Goal: Information Seeking & Learning: Learn about a topic

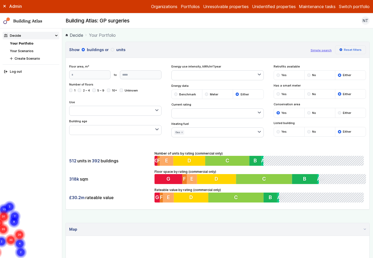
click at [344, 47] on button "Reset filters" at bounding box center [350, 49] width 31 height 9
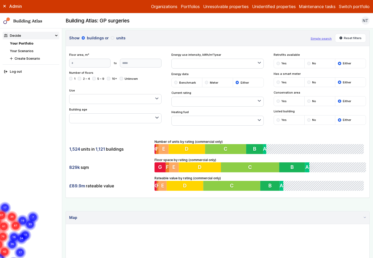
scroll to position [8, 0]
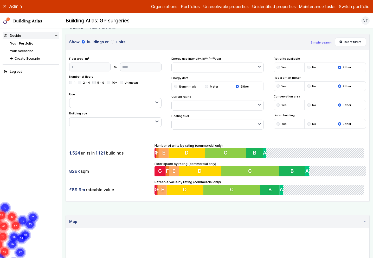
click at [210, 120] on button "button" at bounding box center [218, 124] width 92 height 9
click at [0, 0] on button "Gas" at bounding box center [0, 0] width 0 height 0
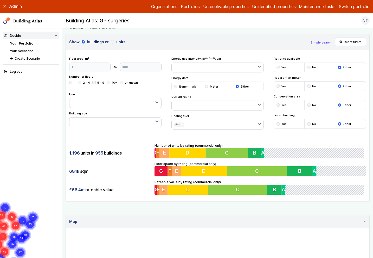
click at [150, 140] on div "1,196 units in 955 buildings 681k sqm £66.4m rateable value Number of units by …" at bounding box center [218, 168] width 304 height 65
click at [278, 103] on div "submit" at bounding box center [278, 104] width 3 height 3
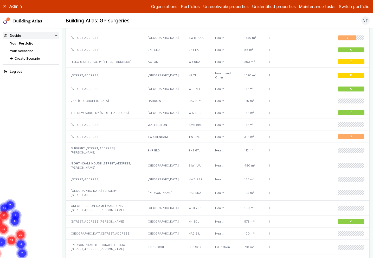
scroll to position [413, 0]
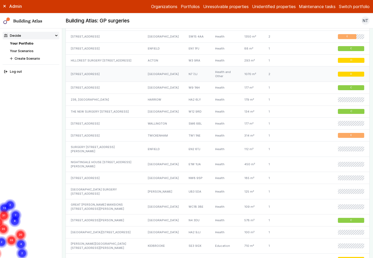
click at [79, 79] on div "113, ISLEDON ROAD" at bounding box center [104, 73] width 77 height 15
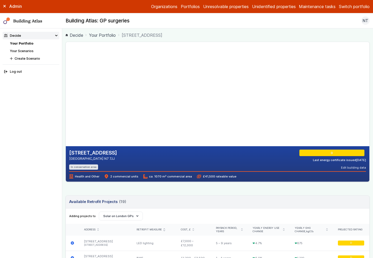
drag, startPoint x: 126, startPoint y: 85, endPoint x: 126, endPoint y: 112, distance: 27.9
click at [66, 112] on gmp-map-3d at bounding box center [66, 94] width 0 height 104
drag, startPoint x: 151, startPoint y: 122, endPoint x: 151, endPoint y: 100, distance: 21.6
click at [66, 100] on gmp-map-3d at bounding box center [66, 94] width 0 height 104
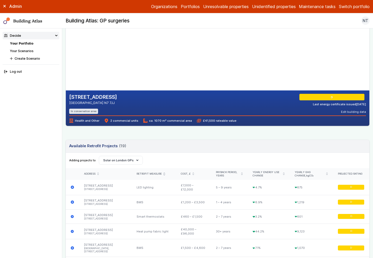
scroll to position [56, 0]
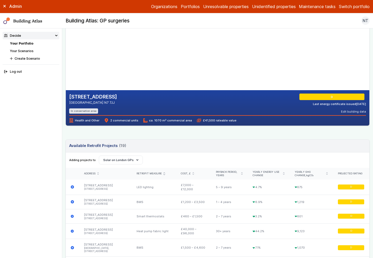
drag, startPoint x: 70, startPoint y: 98, endPoint x: 98, endPoint y: 105, distance: 28.9
click at [98, 105] on div "113, ISLEDON ROAD LONDON N7 7JJ" at bounding box center [93, 99] width 48 height 12
click at [98, 105] on address "LONDON N7 7JJ" at bounding box center [93, 102] width 48 height 5
drag, startPoint x: 76, startPoint y: 110, endPoint x: 79, endPoint y: 110, distance: 3.1
click at [78, 110] on li "In conservation area" at bounding box center [83, 110] width 29 height 5
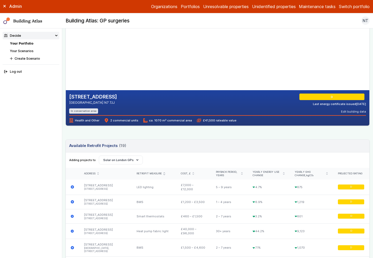
click at [82, 110] on li "In conservation area" at bounding box center [83, 110] width 29 height 5
click at [121, 120] on span "2 commercial units" at bounding box center [121, 120] width 34 height 4
drag, startPoint x: 181, startPoint y: 118, endPoint x: 145, endPoint y: 118, distance: 35.7
click at [145, 118] on span "ca. 1070 m² commercial area" at bounding box center [167, 120] width 49 height 4
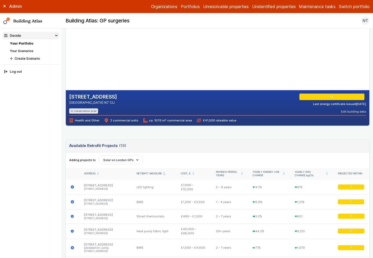
click at [146, 118] on span "ca. 1070 m² commercial area" at bounding box center [167, 120] width 49 height 4
drag, startPoint x: 192, startPoint y: 119, endPoint x: 228, endPoint y: 118, distance: 35.9
click at [228, 118] on span "£41,500 rateable value" at bounding box center [216, 120] width 39 height 4
click at [229, 118] on span "£41,500 rateable value" at bounding box center [216, 120] width 39 height 4
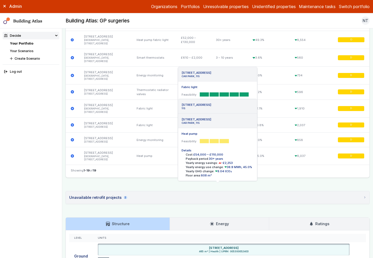
scroll to position [467, 0]
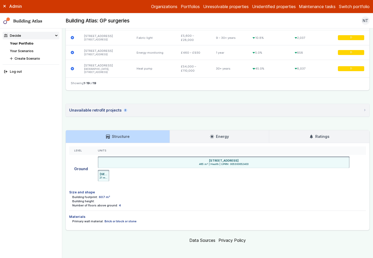
drag, startPoint x: 76, startPoint y: 205, endPoint x: 122, endPoint y: 205, distance: 45.5
click at [122, 205] on div "Number of floors above ground: 4" at bounding box center [219, 205] width 294 height 4
click at [119, 204] on dd "4" at bounding box center [120, 205] width 2 height 4
click at [183, 133] on link "Energy" at bounding box center [219, 136] width 99 height 12
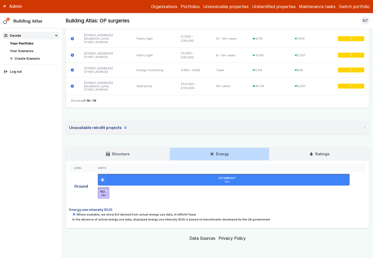
scroll to position [448, 0]
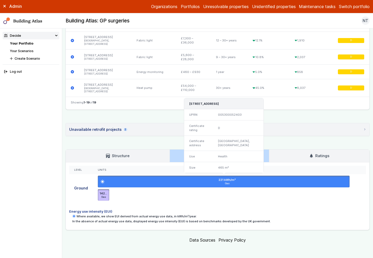
drag, startPoint x: 217, startPoint y: 179, endPoint x: 238, endPoint y: 178, distance: 21.6
click at [238, 178] on div "221 kWh/m²" at bounding box center [227, 180] width 242 height 4
drag, startPoint x: 220, startPoint y: 182, endPoint x: 234, endPoint y: 183, distance: 13.6
click at [233, 183] on li "221 kWh/m² Gas 115, ISLEDON ROAD, LONDON, N7 7JJ UPRN 005300052403 Certificate …" at bounding box center [224, 181] width 252 height 12
click at [234, 183] on li "221 kWh/m² Gas 115, ISLEDON ROAD, LONDON, N7 7JJ UPRN 005300052403 Certificate …" at bounding box center [224, 181] width 252 height 12
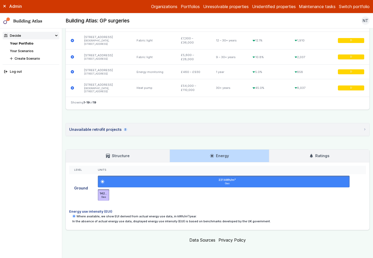
click at [319, 153] on h3 "Ratings" at bounding box center [319, 156] width 20 height 6
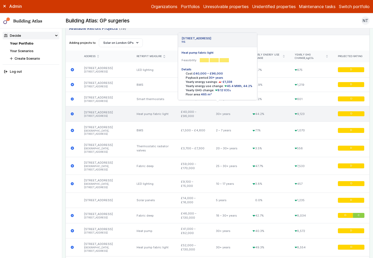
scroll to position [160, 0]
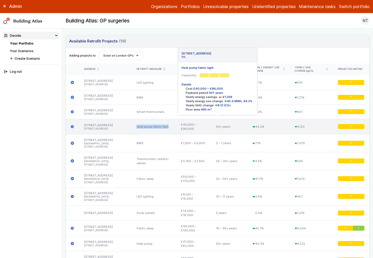
drag, startPoint x: 123, startPoint y: 125, endPoint x: 161, endPoint y: 125, distance: 38.3
click at [161, 125] on div "Heat pump fabric light" at bounding box center [154, 126] width 45 height 15
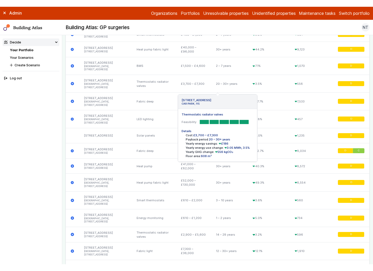
scroll to position [237, 0]
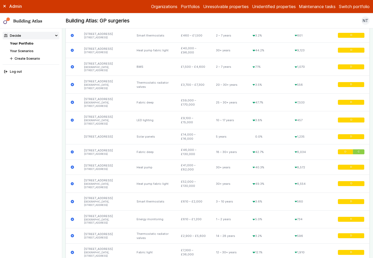
click at [27, 51] on link "Your Scenarios" at bounding box center [22, 51] width 24 height 4
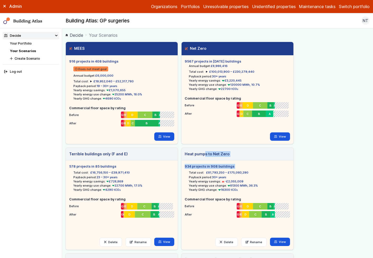
drag, startPoint x: 186, startPoint y: 154, endPoint x: 223, endPoint y: 170, distance: 40.4
click at [223, 170] on div "Heat pumps to Net Zero 934 projects in 908 buildings Total cost: £81,793,250 – …" at bounding box center [237, 198] width 112 height 102
click at [223, 170] on ul "Total cost: £81,793,250 – £175,093,290 Payback period: 30+ years Yearly energy …" at bounding box center [237, 180] width 105 height 23
drag, startPoint x: 74, startPoint y: 45, endPoint x: 171, endPoint y: 51, distance: 96.7
click at [171, 51] on header "MEES Loading" at bounding box center [122, 49] width 112 height 14
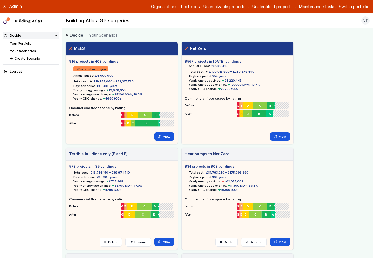
drag, startPoint x: 217, startPoint y: 50, endPoint x: 187, endPoint y: 48, distance: 30.0
click at [186, 48] on header "Net Zero Loading" at bounding box center [238, 49] width 112 height 14
click at [190, 48] on h3 "Net Zero" at bounding box center [195, 49] width 21 height 6
click at [77, 51] on h3 "MEES" at bounding box center [77, 49] width 16 height 6
click at [191, 48] on h3 "Net Zero" at bounding box center [195, 49] width 21 height 6
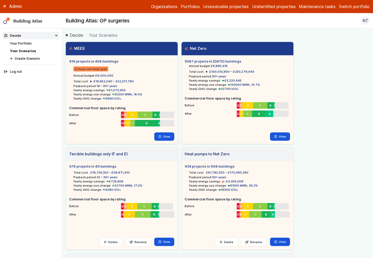
click at [90, 80] on summary "£19,952,040 – £52,317,780" at bounding box center [111, 81] width 43 height 4
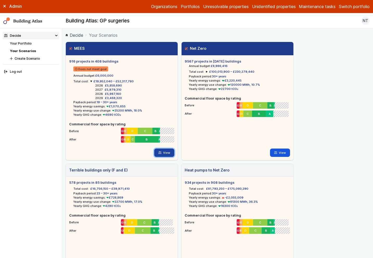
click at [162, 151] on link "View" at bounding box center [164, 152] width 20 height 8
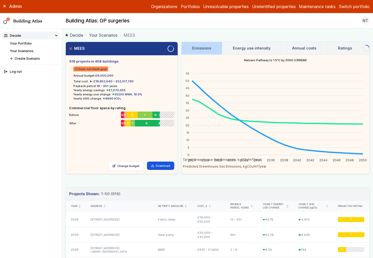
click at [348, 46] on h3 "Ratings" at bounding box center [345, 48] width 14 height 6
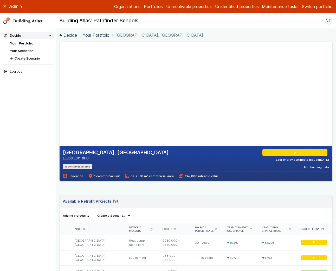
click at [22, 43] on link "Your Portfolio" at bounding box center [21, 43] width 23 height 4
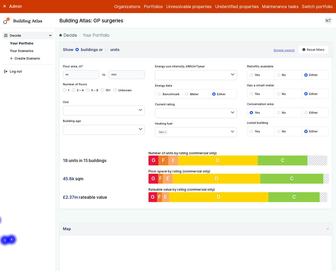
click at [0, 0] on link "Building Atlas" at bounding box center [0, 0] width 0 height 0
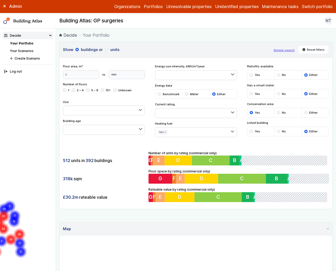
click at [321, 4] on button "Switch portfolio" at bounding box center [317, 6] width 31 height 6
click at [0, 0] on button "GBE Demo" at bounding box center [0, 0] width 0 height 0
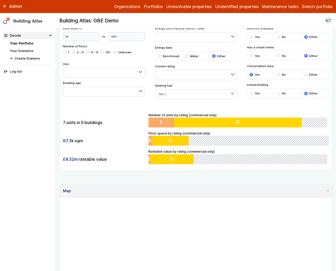
scroll to position [39, 0]
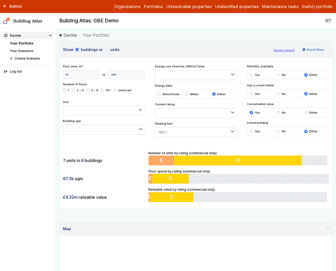
click at [308, 50] on button "Reset filters" at bounding box center [313, 49] width 31 height 9
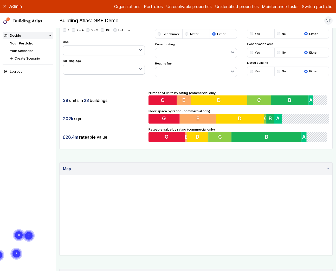
scroll to position [54, 0]
